Goal: Use online tool/utility: Utilize a website feature to perform a specific function

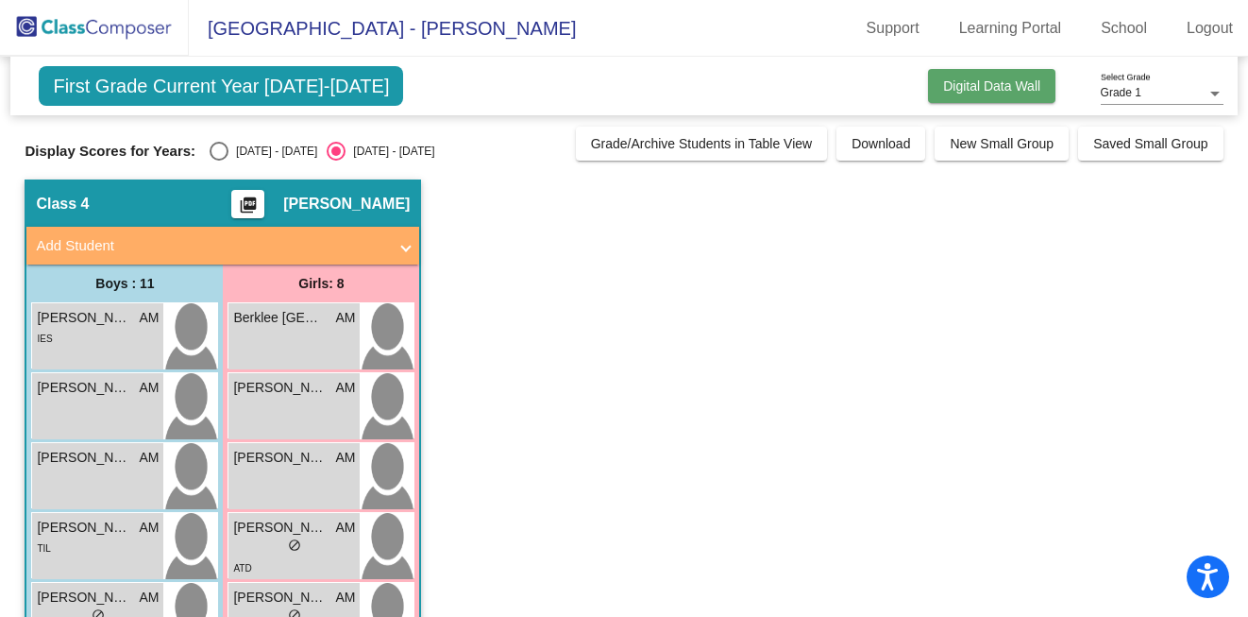
click at [949, 94] on button "Digital Data Wall" at bounding box center [991, 86] width 127 height 34
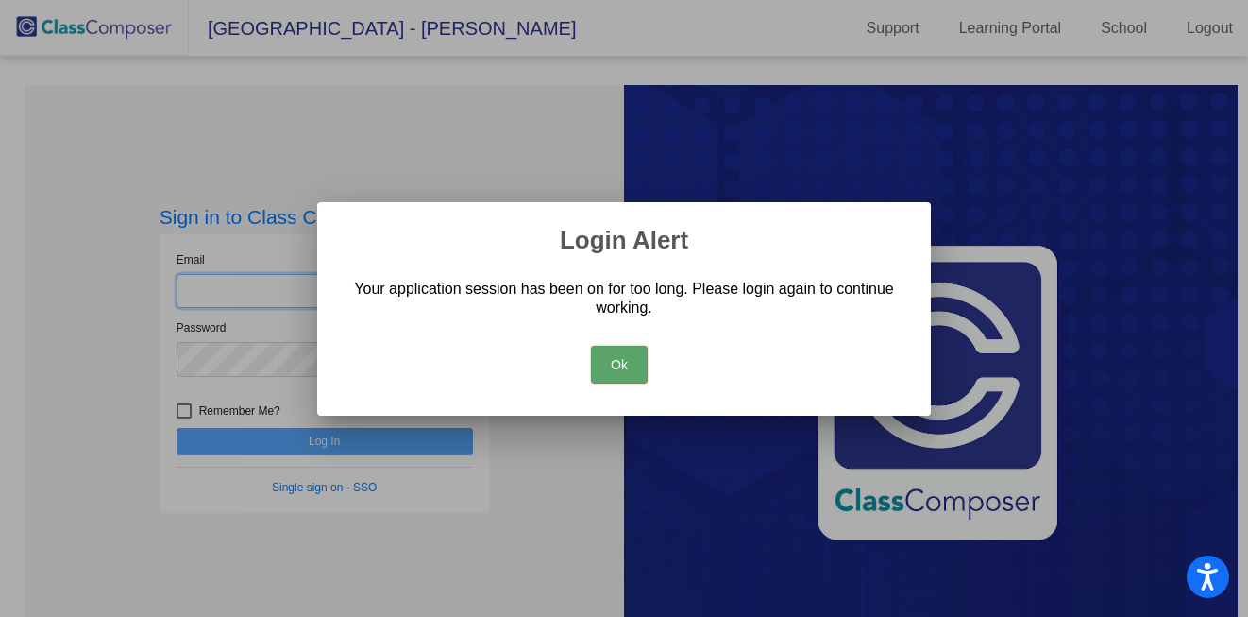
type input "[EMAIL_ADDRESS][DOMAIN_NAME]"
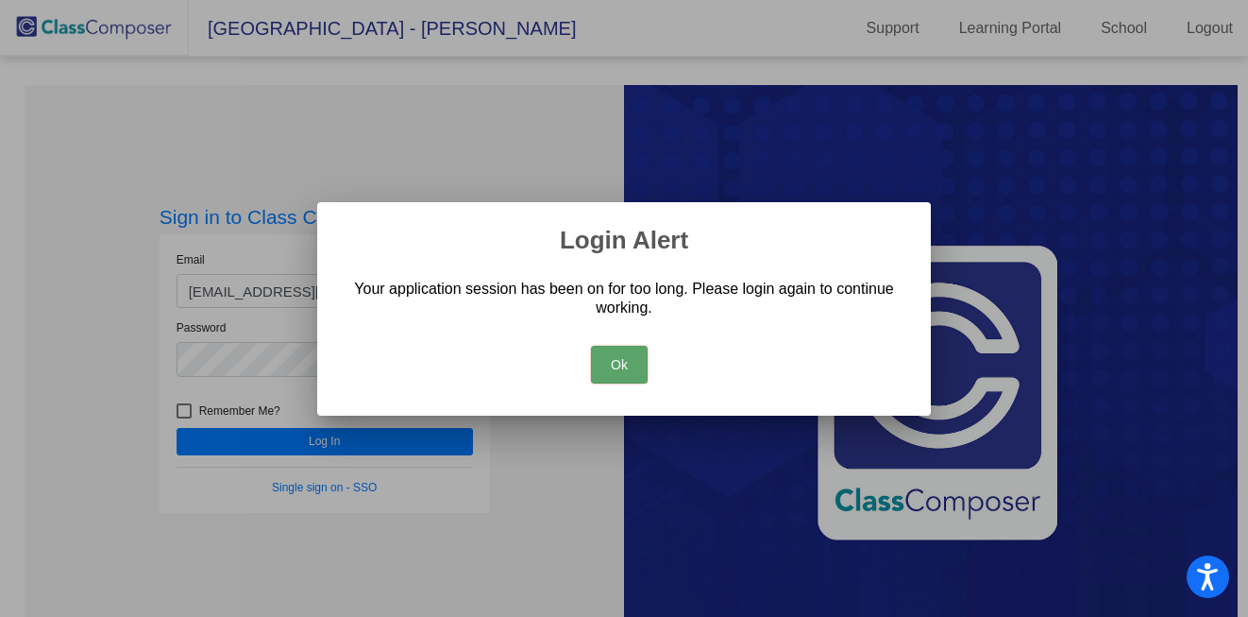
click at [601, 371] on button "Ok" at bounding box center [619, 365] width 57 height 38
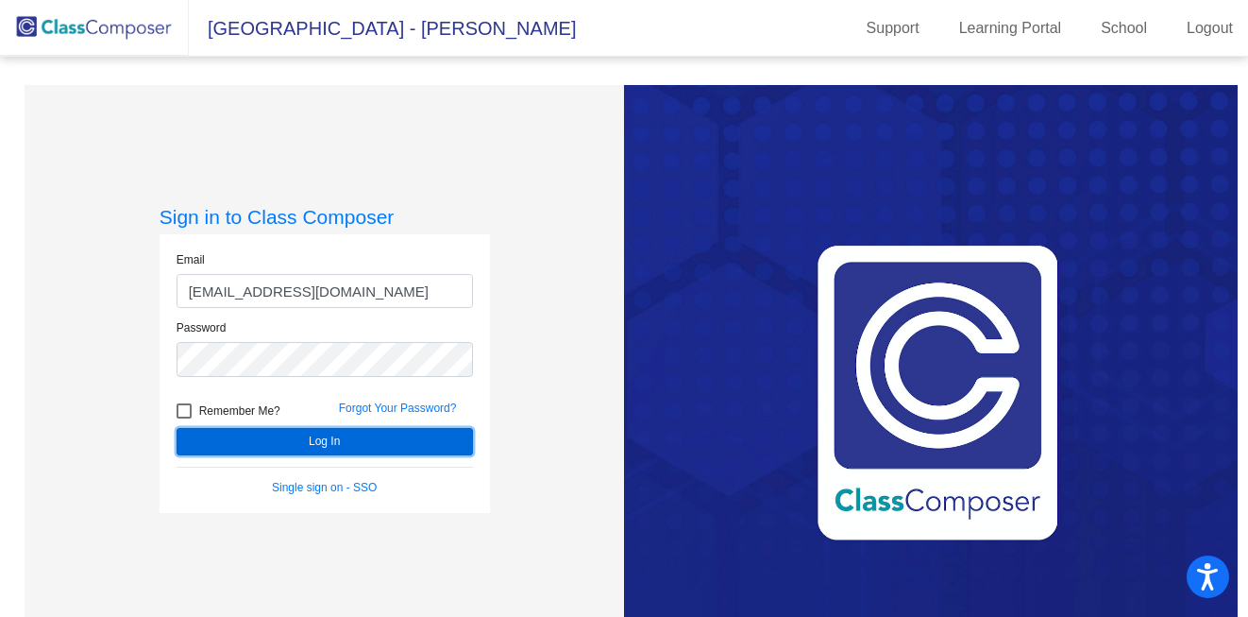
click at [398, 444] on button "Log In" at bounding box center [325, 441] width 296 height 27
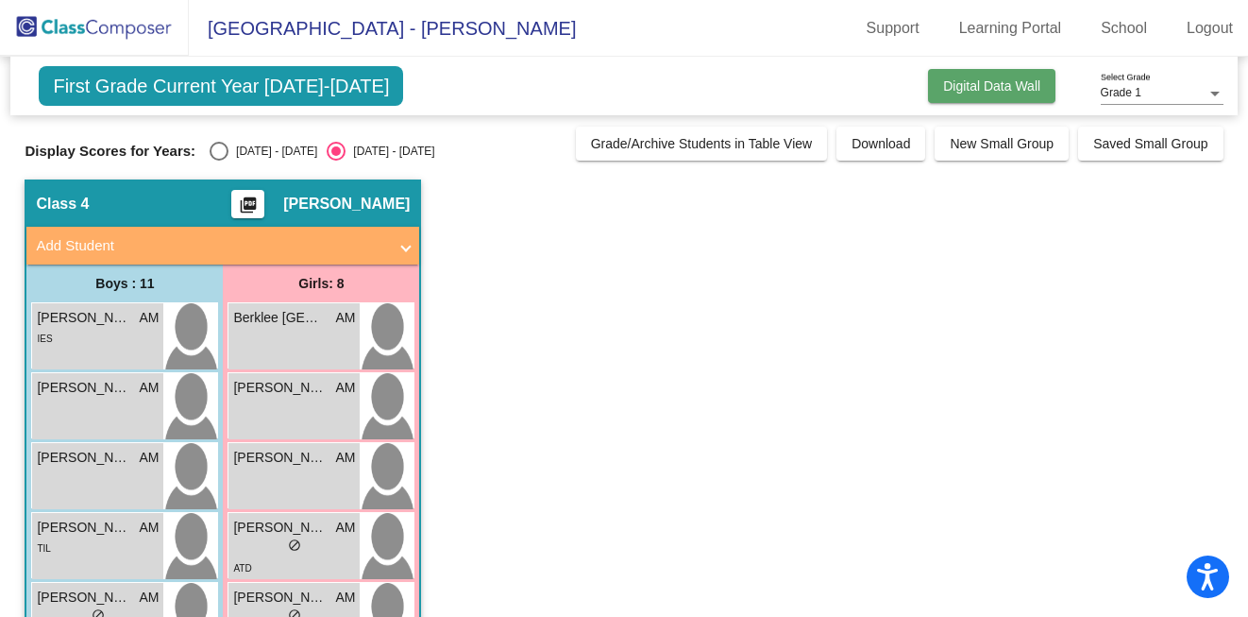
click at [993, 74] on button "Digital Data Wall" at bounding box center [991, 86] width 127 height 34
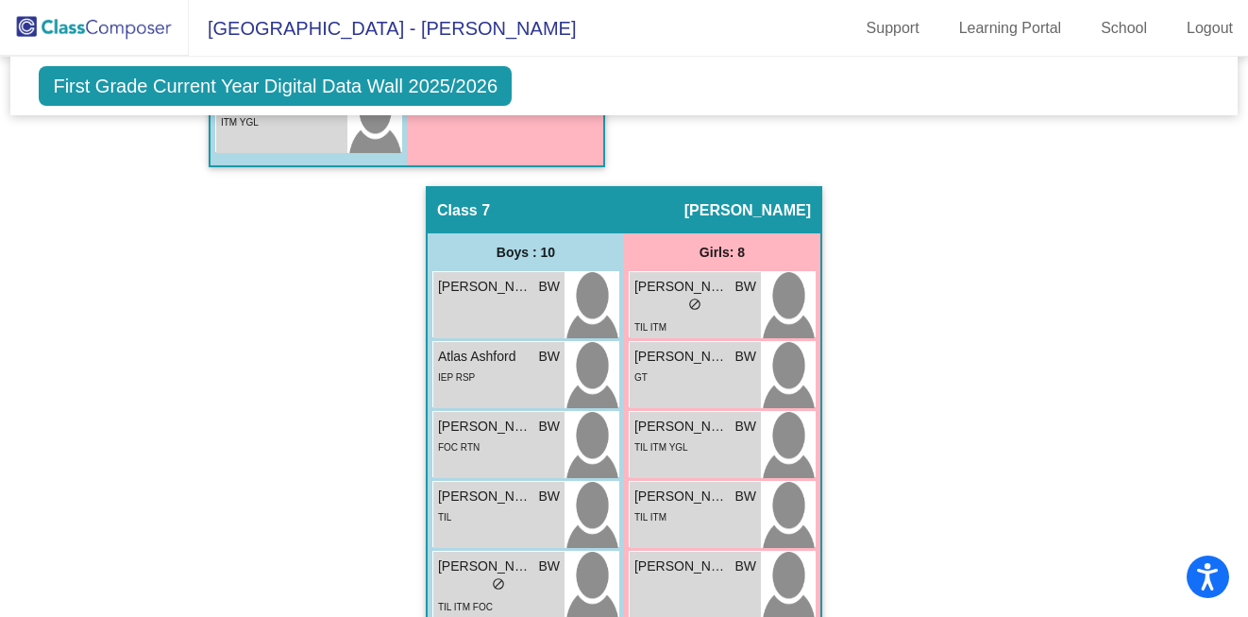
scroll to position [3083, 0]
